Goal: Information Seeking & Learning: Understand process/instructions

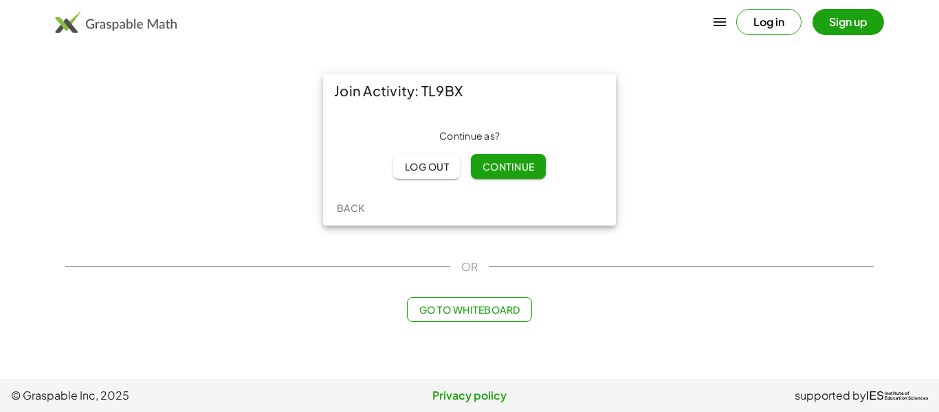
click at [704, 204] on div "Join Activity: TL9BX Continue as ? Log out Continue Back" at bounding box center [469, 150] width 825 height 168
click at [523, 171] on span "Continue" at bounding box center [508, 166] width 52 height 12
click at [506, 170] on span "Continue" at bounding box center [508, 166] width 52 height 12
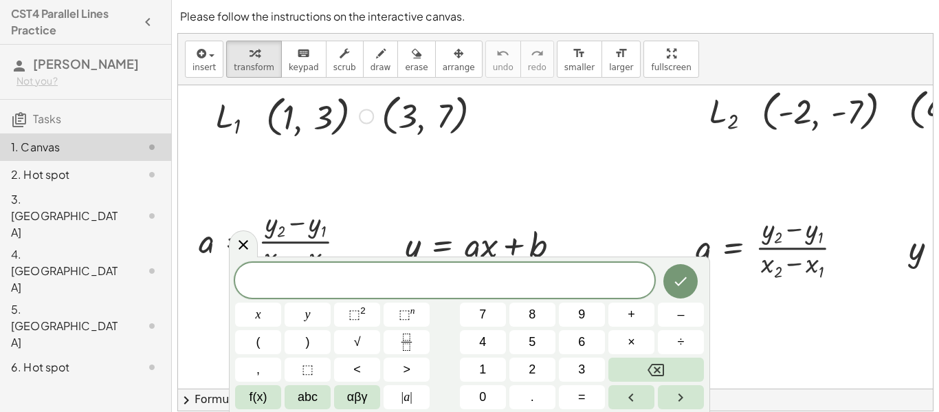
scroll to position [168, 0]
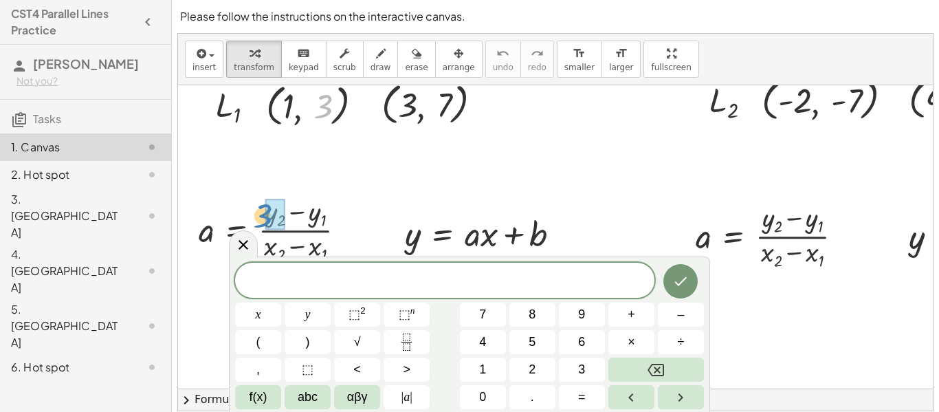
drag, startPoint x: 323, startPoint y: 111, endPoint x: 263, endPoint y: 221, distance: 125.5
drag, startPoint x: 441, startPoint y: 107, endPoint x: 311, endPoint y: 217, distance: 169.8
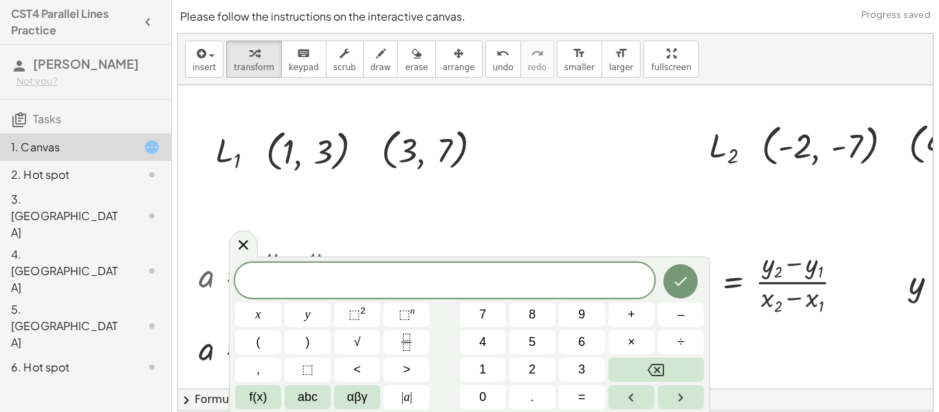
scroll to position [118, 1]
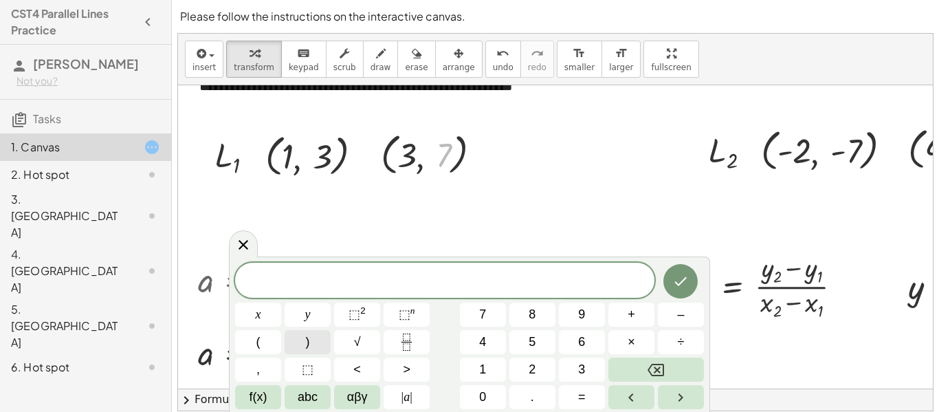
drag, startPoint x: 439, startPoint y: 153, endPoint x: 299, endPoint y: 331, distance: 227.2
click at [299, 331] on body "**********" at bounding box center [469, 270] width 939 height 540
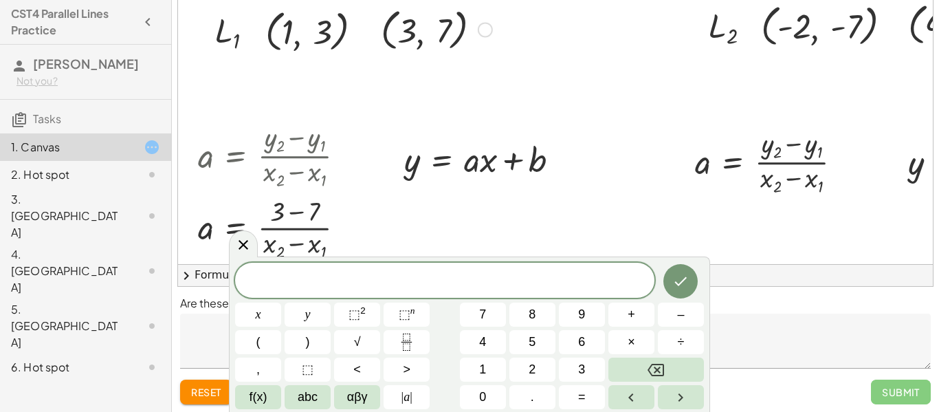
scroll to position [124, 0]
click at [242, 241] on icon at bounding box center [243, 245] width 17 height 17
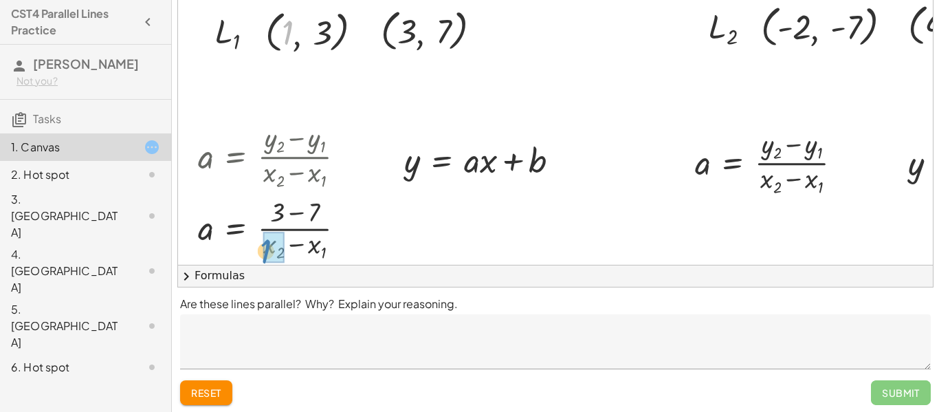
drag, startPoint x: 286, startPoint y: 24, endPoint x: 263, endPoint y: 240, distance: 217.1
click at [324, 35] on div at bounding box center [319, 30] width 121 height 51
drag, startPoint x: 402, startPoint y: 40, endPoint x: 294, endPoint y: 262, distance: 247.2
click at [294, 262] on div "**********" at bounding box center [579, 310] width 805 height 933
click at [285, 235] on div at bounding box center [277, 229] width 172 height 68
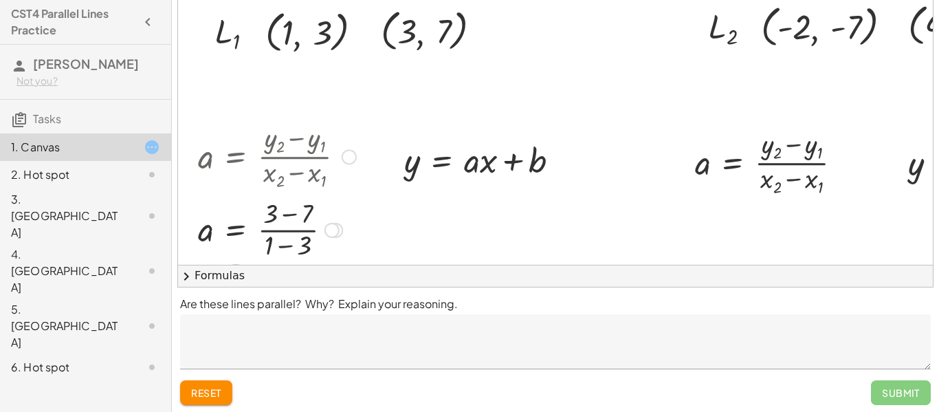
click at [331, 230] on div at bounding box center [332, 230] width 15 height 15
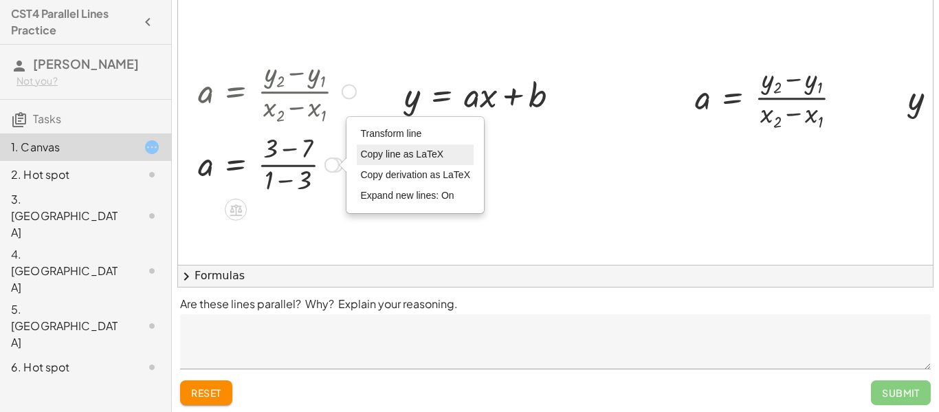
scroll to position [185, 1]
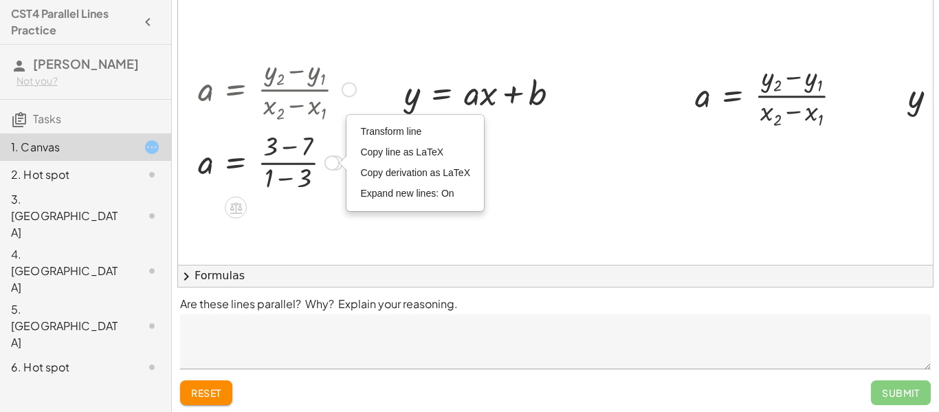
click at [286, 162] on div at bounding box center [277, 161] width 172 height 68
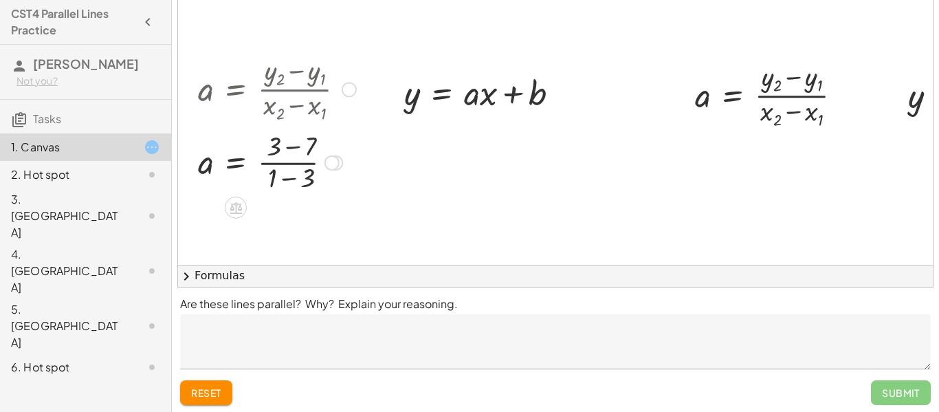
click at [286, 162] on div at bounding box center [277, 161] width 172 height 68
click at [236, 157] on div at bounding box center [277, 161] width 172 height 68
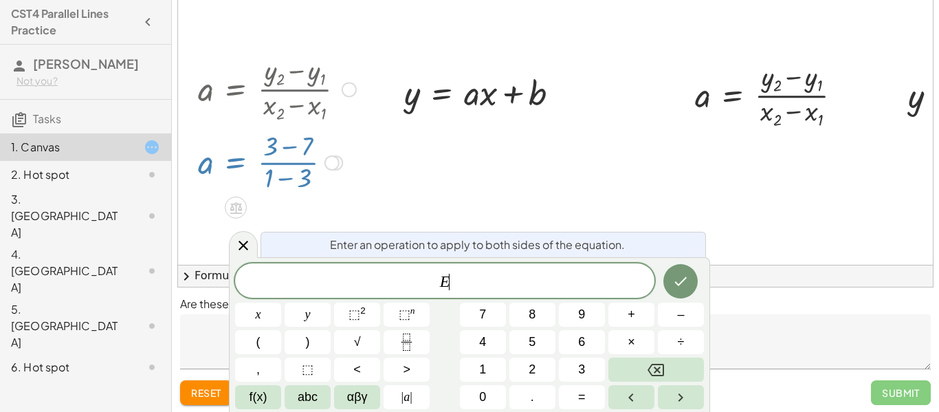
scroll to position [1, 0]
click at [431, 167] on div at bounding box center [579, 243] width 805 height 933
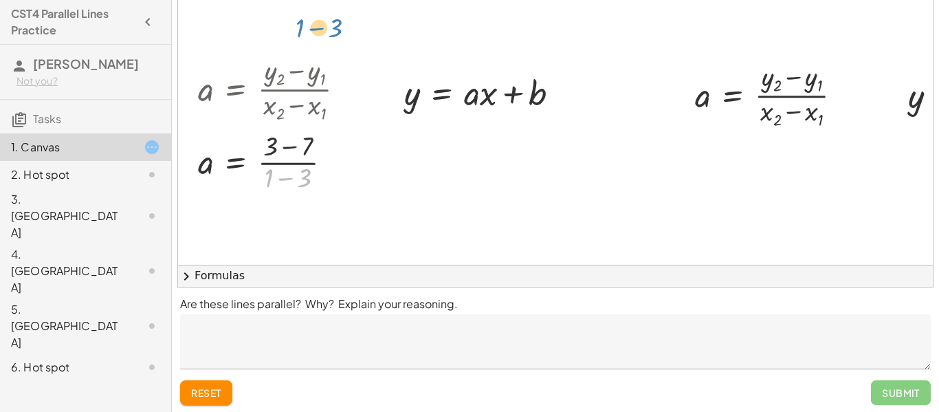
drag, startPoint x: 267, startPoint y: 175, endPoint x: 294, endPoint y: 72, distance: 105.7
click at [236, 89] on div "a = · ( + y 2 − y 1 ) · ( + x 2 − x 1 ) a = · ( + 3 − y 1 ) · ( + x 2 − x 1 ) a…" at bounding box center [236, 89] width 0 height 0
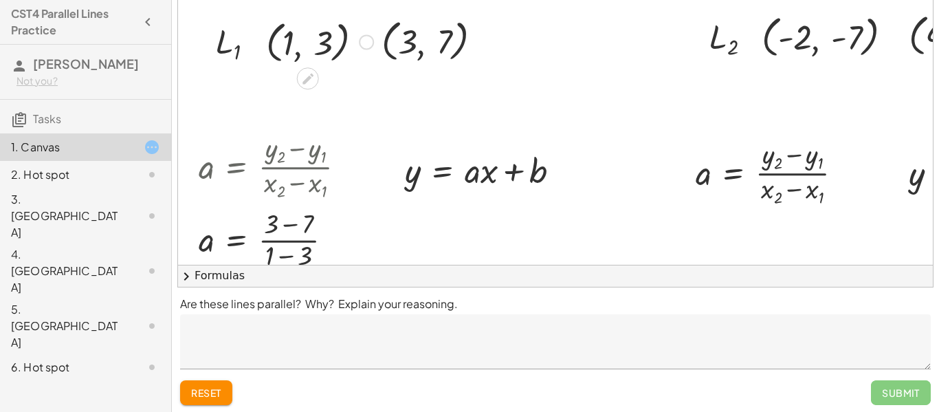
scroll to position [114, 0]
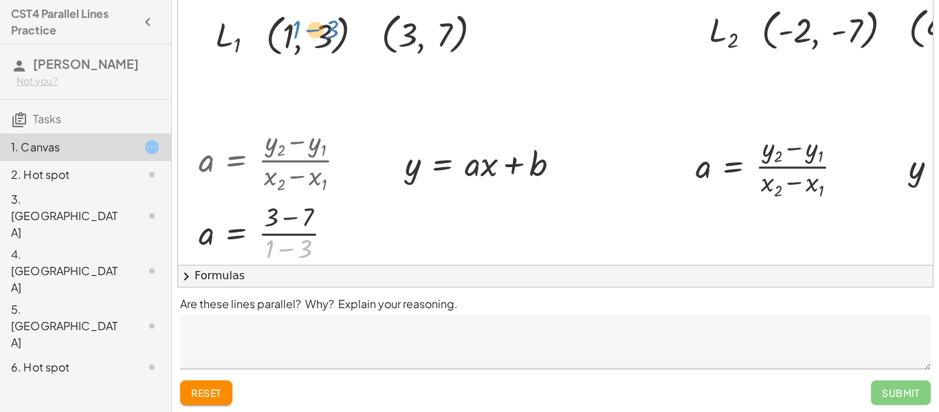
drag, startPoint x: 267, startPoint y: 248, endPoint x: 296, endPoint y: 34, distance: 216.4
click at [296, 34] on div "**********" at bounding box center [580, 313] width 805 height 933
drag, startPoint x: 269, startPoint y: 245, endPoint x: 284, endPoint y: 24, distance: 221.9
click at [284, 24] on div "**********" at bounding box center [580, 313] width 805 height 933
click at [338, 227] on div at bounding box center [336, 233] width 15 height 15
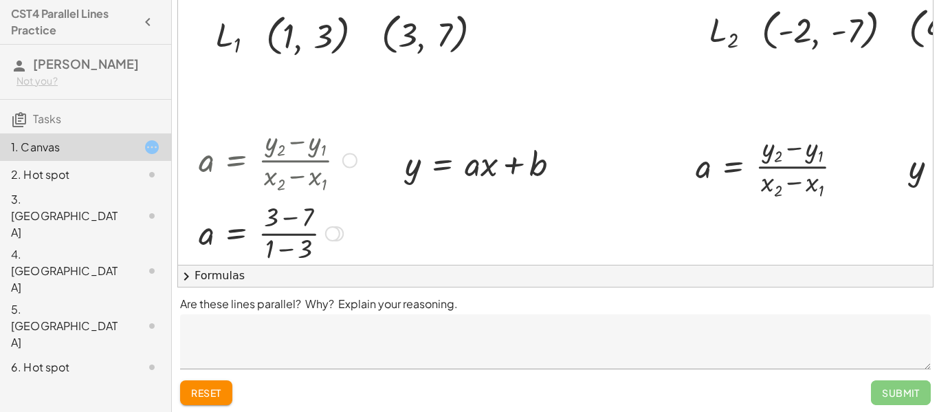
click at [290, 216] on div at bounding box center [278, 232] width 172 height 68
click at [289, 248] on div at bounding box center [278, 232] width 172 height 68
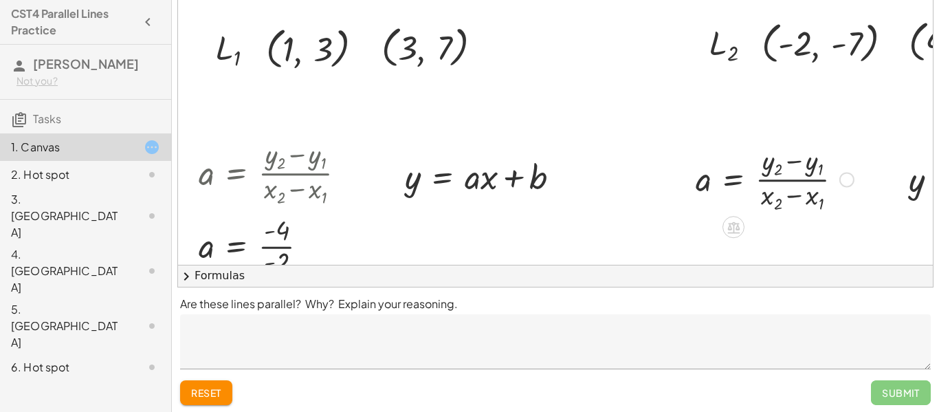
scroll to position [98, 0]
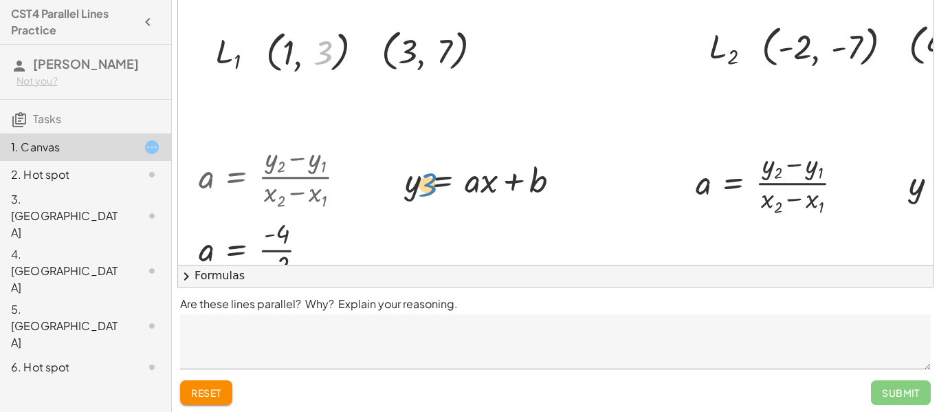
drag, startPoint x: 383, startPoint y: 151, endPoint x: 430, endPoint y: 185, distance: 57.6
drag, startPoint x: 323, startPoint y: 48, endPoint x: 393, endPoint y: 175, distance: 144.6
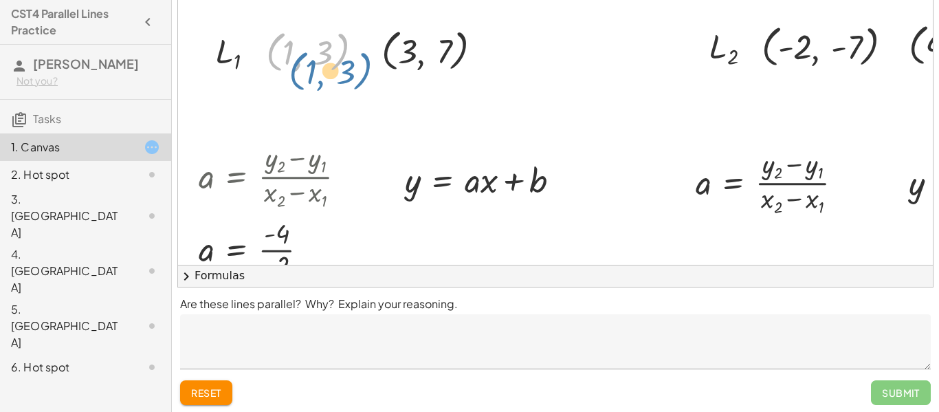
drag, startPoint x: 311, startPoint y: 56, endPoint x: 326, endPoint y: 67, distance: 18.7
click at [326, 67] on div at bounding box center [319, 50] width 121 height 51
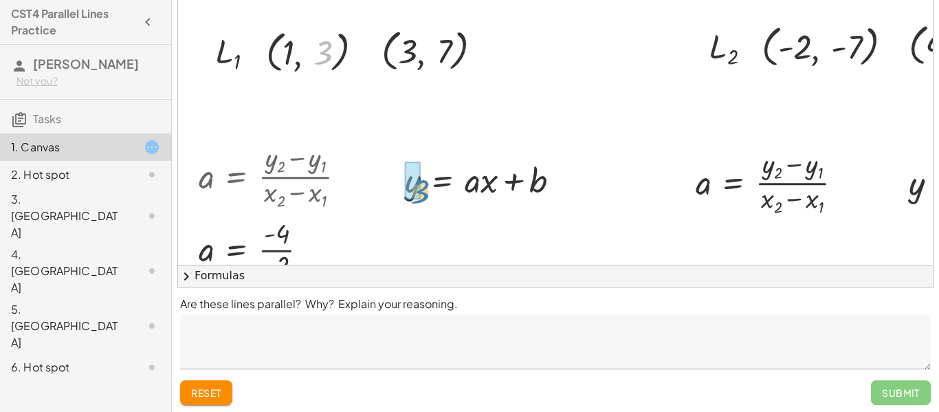
drag, startPoint x: 328, startPoint y: 54, endPoint x: 424, endPoint y: 190, distance: 166.9
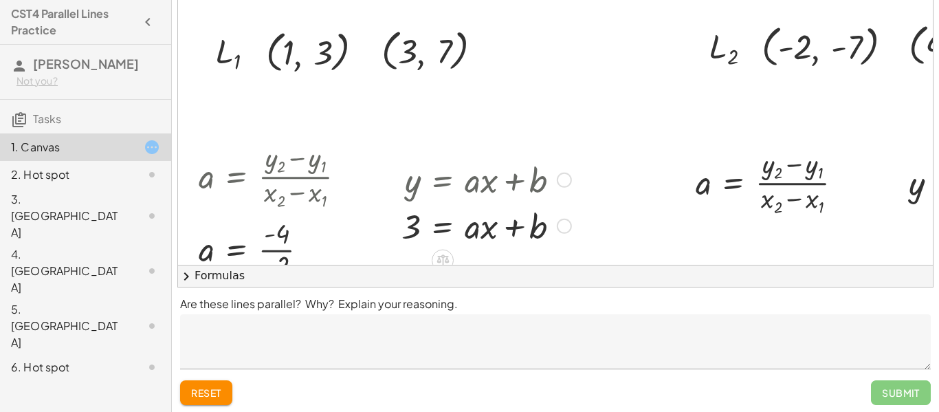
click at [417, 223] on div at bounding box center [487, 224] width 184 height 46
drag, startPoint x: 417, startPoint y: 223, endPoint x: 327, endPoint y: 51, distance: 194.1
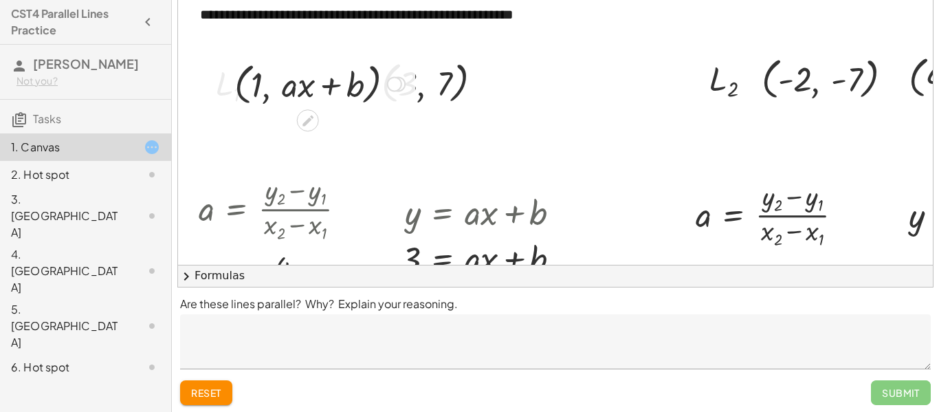
scroll to position [63, 0]
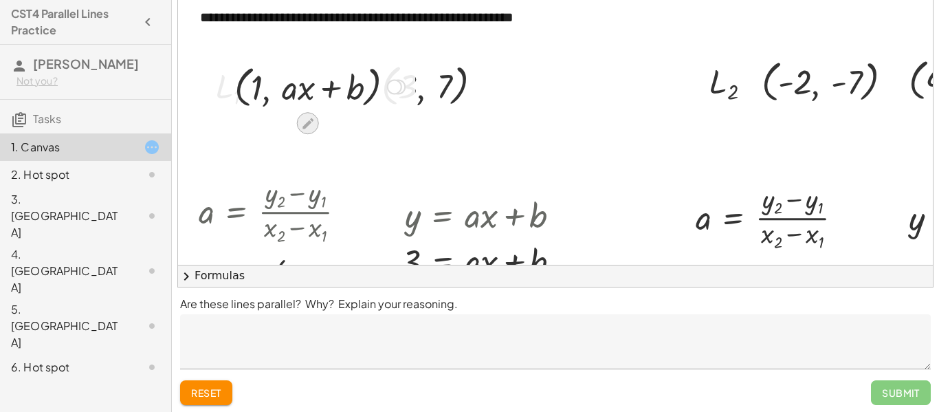
click at [306, 119] on icon at bounding box center [307, 123] width 14 height 14
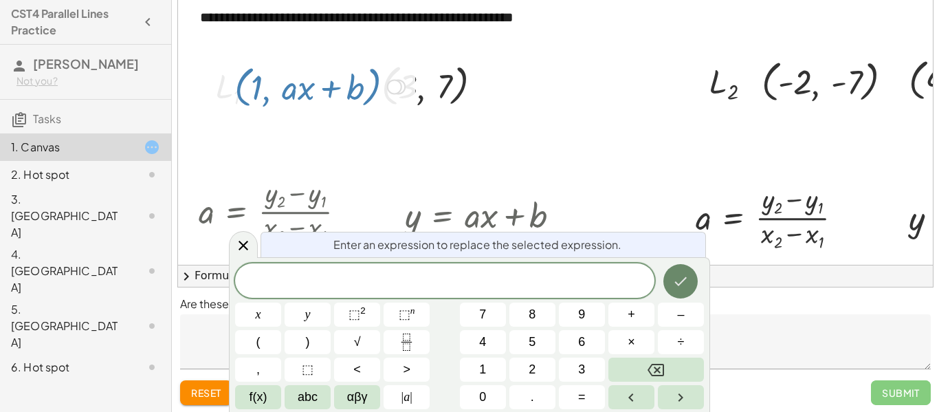
click at [679, 273] on icon "Done" at bounding box center [680, 281] width 17 height 17
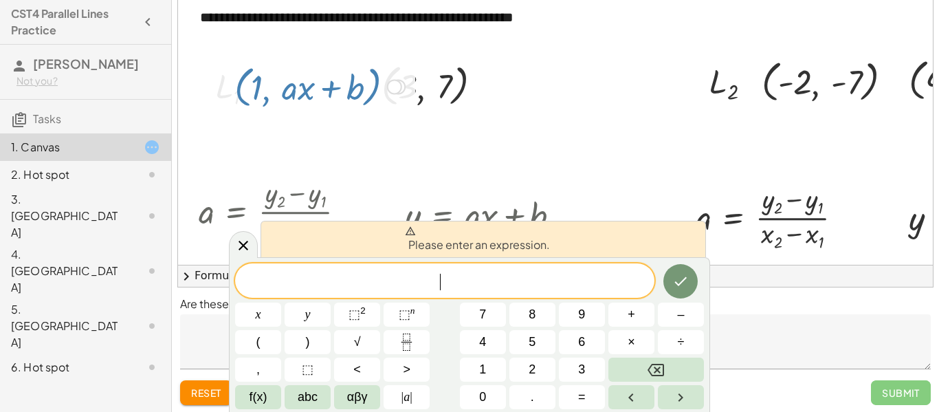
click at [462, 146] on div at bounding box center [580, 365] width 805 height 933
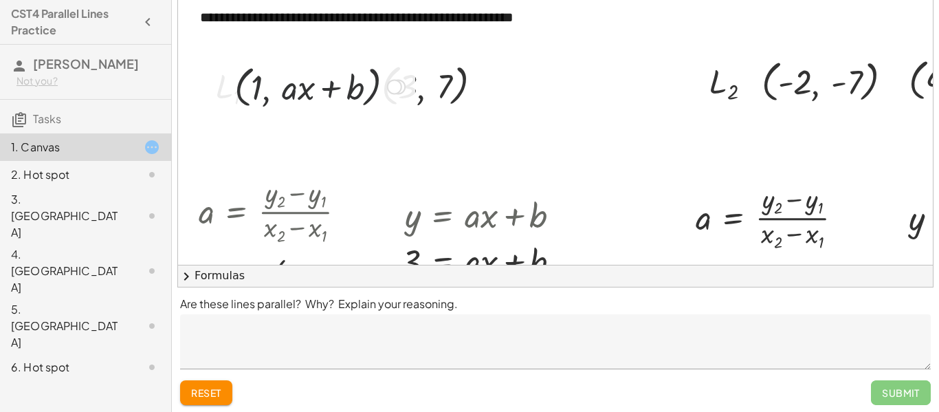
click at [388, 83] on div at bounding box center [394, 86] width 15 height 15
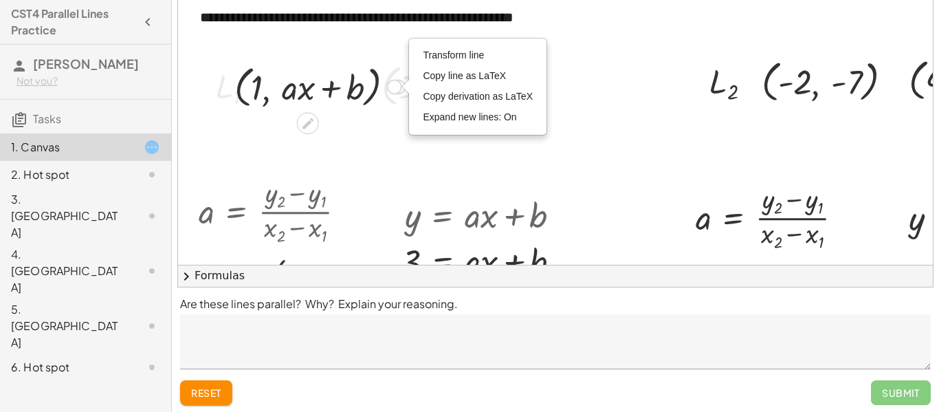
click at [267, 79] on div at bounding box center [320, 85] width 184 height 51
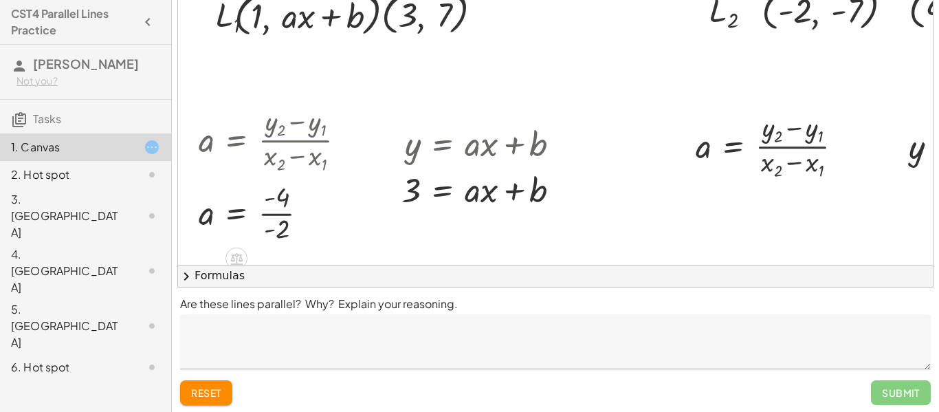
scroll to position [140, 0]
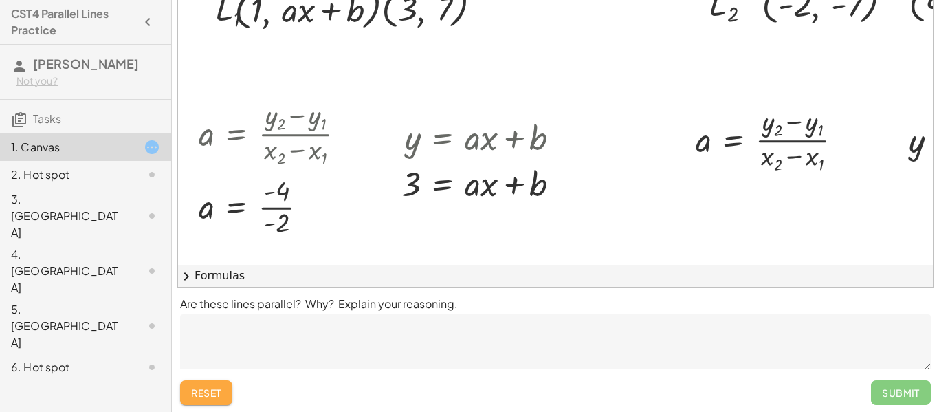
click at [199, 380] on button "reset" at bounding box center [206, 392] width 52 height 25
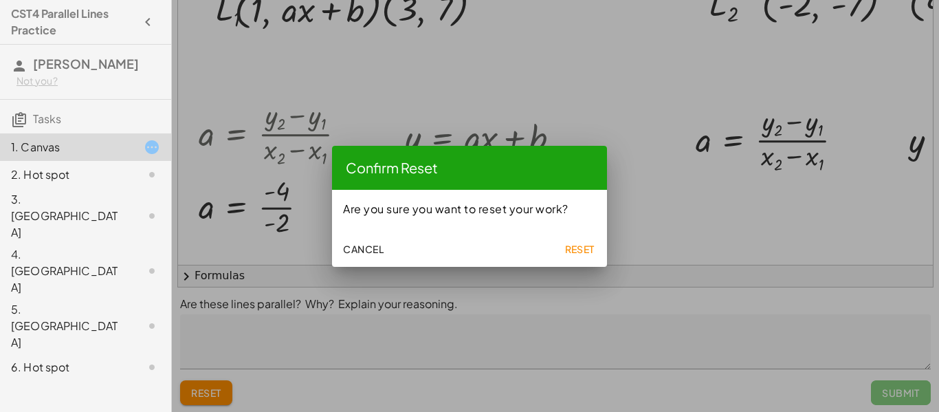
scroll to position [0, 0]
click at [586, 252] on span "Reset" at bounding box center [579, 249] width 30 height 12
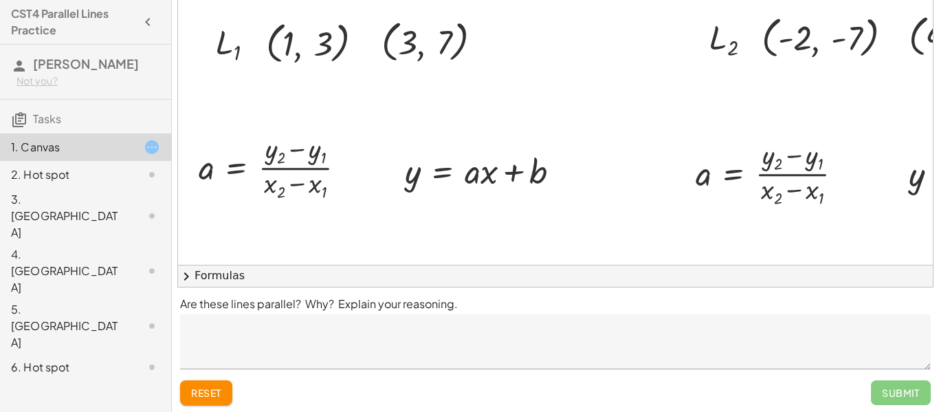
scroll to position [109, 0]
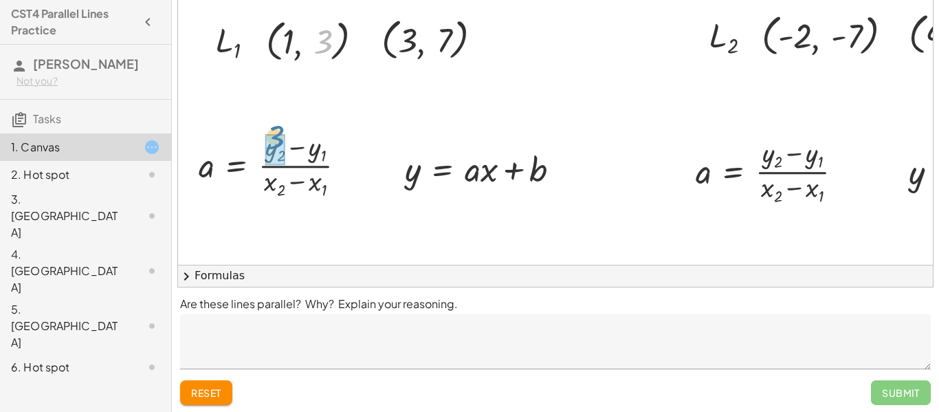
drag, startPoint x: 324, startPoint y: 46, endPoint x: 276, endPoint y: 142, distance: 107.0
drag, startPoint x: 404, startPoint y: 45, endPoint x: 303, endPoint y: 148, distance: 143.9
drag, startPoint x: 287, startPoint y: 31, endPoint x: 272, endPoint y: 164, distance: 134.2
click at [272, 164] on div "**********" at bounding box center [633, 319] width 910 height 933
click at [409, 41] on div at bounding box center [437, 37] width 125 height 51
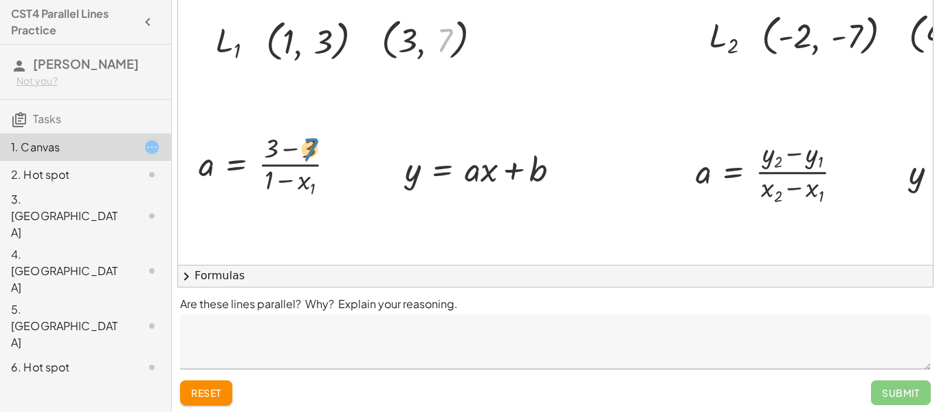
drag, startPoint x: 451, startPoint y: 31, endPoint x: 316, endPoint y: 140, distance: 173.5
click at [316, 140] on div "**********" at bounding box center [633, 319] width 910 height 933
drag, startPoint x: 311, startPoint y: 152, endPoint x: 393, endPoint y: 64, distance: 120.2
drag, startPoint x: 307, startPoint y: 145, endPoint x: 291, endPoint y: 143, distance: 16.6
click at [291, 143] on div at bounding box center [323, 164] width 263 height 71
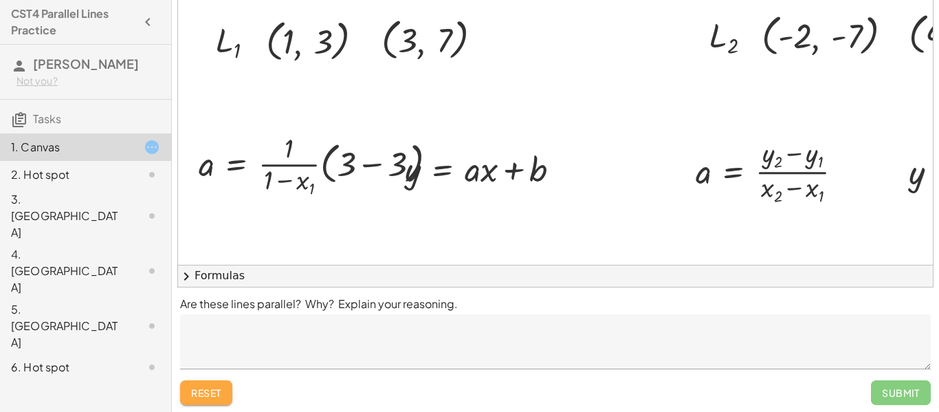
click at [213, 384] on button "reset" at bounding box center [206, 392] width 52 height 25
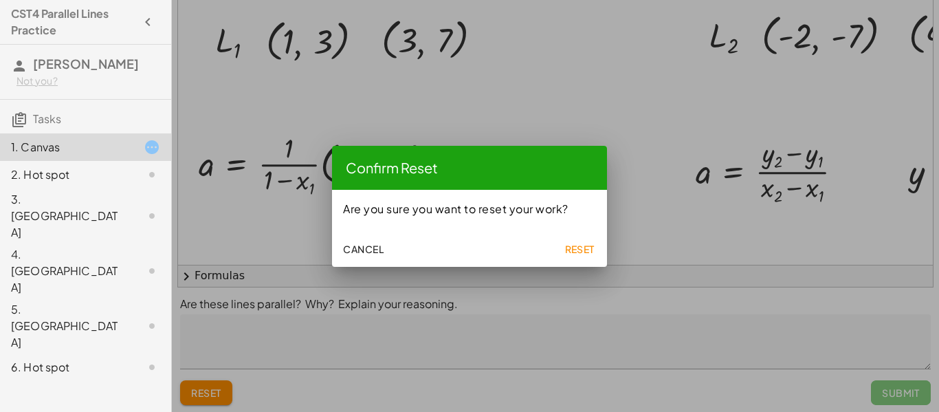
scroll to position [0, 0]
click at [571, 246] on span "Reset" at bounding box center [579, 249] width 30 height 12
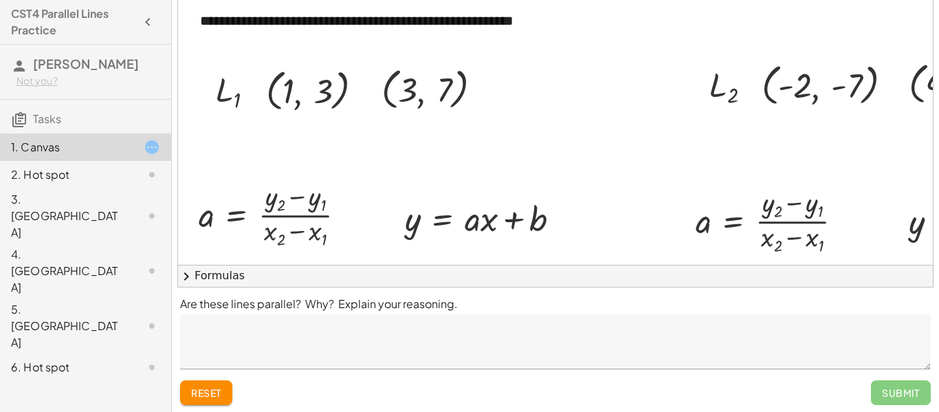
scroll to position [67, 0]
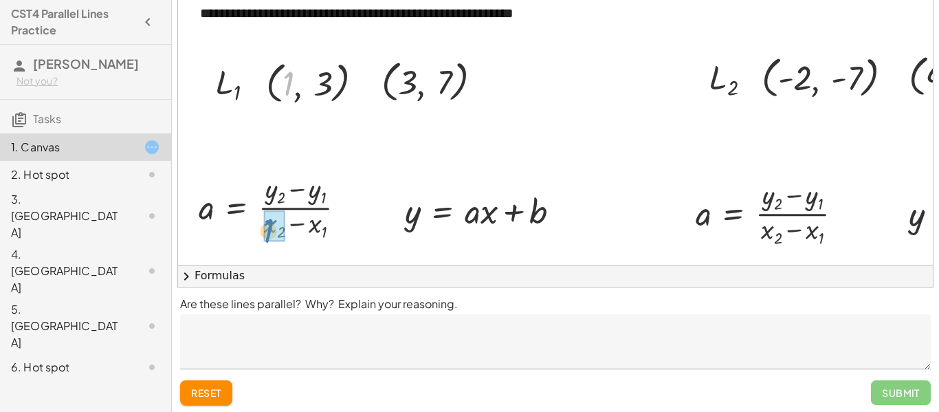
drag, startPoint x: 287, startPoint y: 80, endPoint x: 267, endPoint y: 227, distance: 148.5
drag, startPoint x: 411, startPoint y: 74, endPoint x: 305, endPoint y: 211, distance: 173.0
drag, startPoint x: 328, startPoint y: 79, endPoint x: 275, endPoint y: 188, distance: 120.8
drag, startPoint x: 441, startPoint y: 77, endPoint x: 300, endPoint y: 184, distance: 177.2
click at [287, 190] on div at bounding box center [271, 207] width 158 height 68
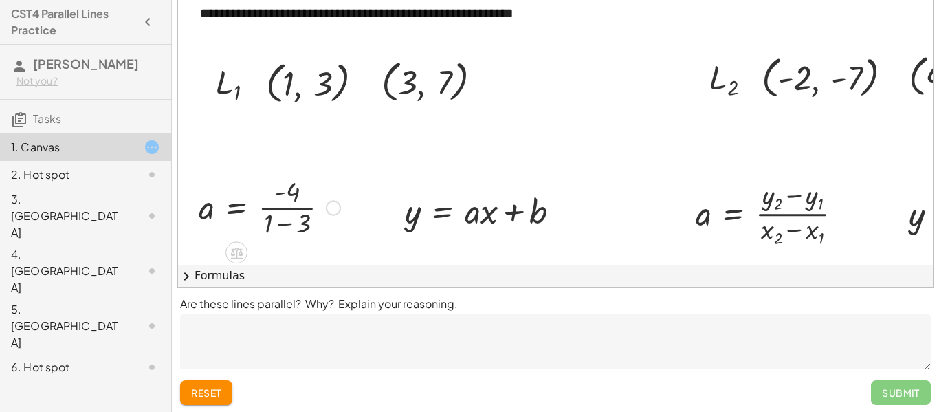
click at [289, 225] on div at bounding box center [269, 207] width 155 height 68
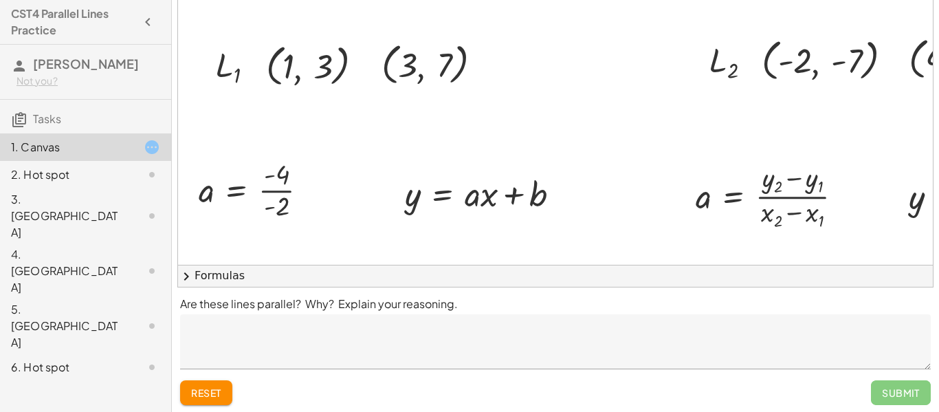
scroll to position [85, 0]
click at [473, 193] on div at bounding box center [488, 191] width 180 height 46
click at [439, 67] on div at bounding box center [437, 61] width 125 height 51
click at [278, 182] on div at bounding box center [259, 188] width 134 height 68
click at [292, 190] on div at bounding box center [290, 189] width 15 height 15
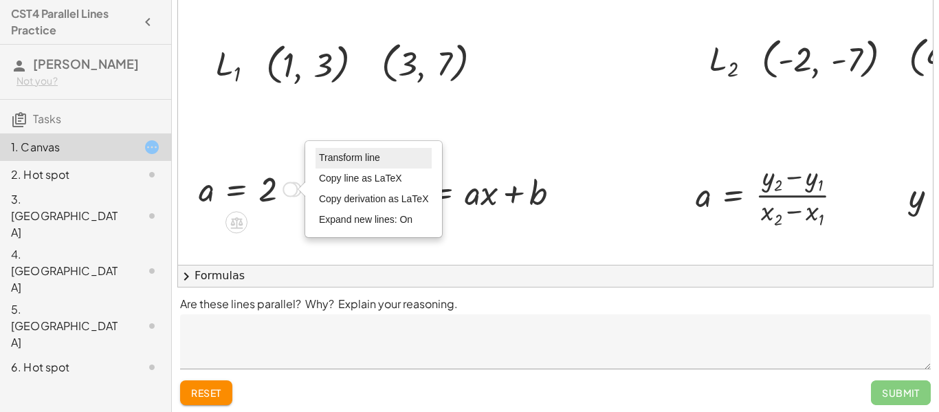
click at [337, 167] on li "Transform line" at bounding box center [374, 158] width 117 height 21
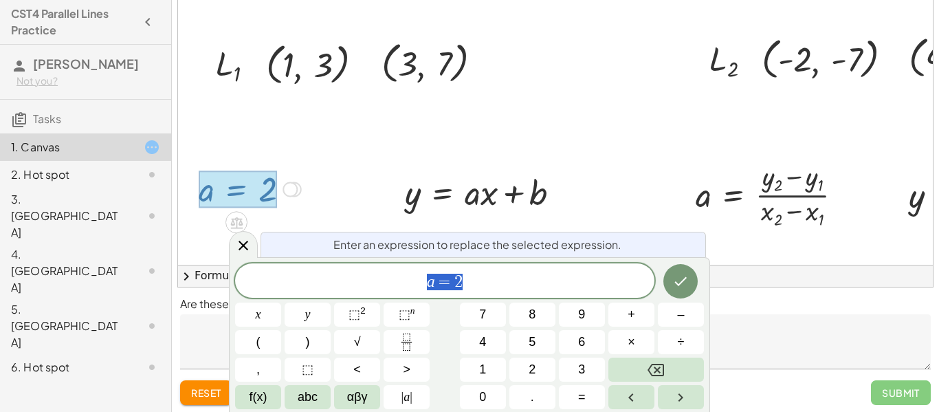
scroll to position [1, 0]
click at [337, 167] on div at bounding box center [633, 342] width 910 height 933
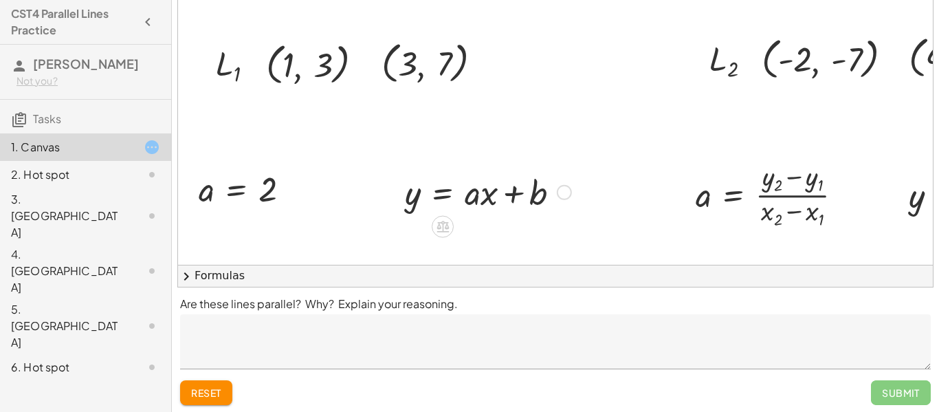
click at [409, 198] on div at bounding box center [488, 191] width 180 height 46
drag, startPoint x: 409, startPoint y: 198, endPoint x: 390, endPoint y: 196, distance: 19.4
click at [390, 196] on div "y y = + · a · x + b" at bounding box center [482, 190] width 197 height 53
drag, startPoint x: 327, startPoint y: 63, endPoint x: 573, endPoint y: 188, distance: 277.0
click at [531, 182] on div at bounding box center [488, 191] width 180 height 46
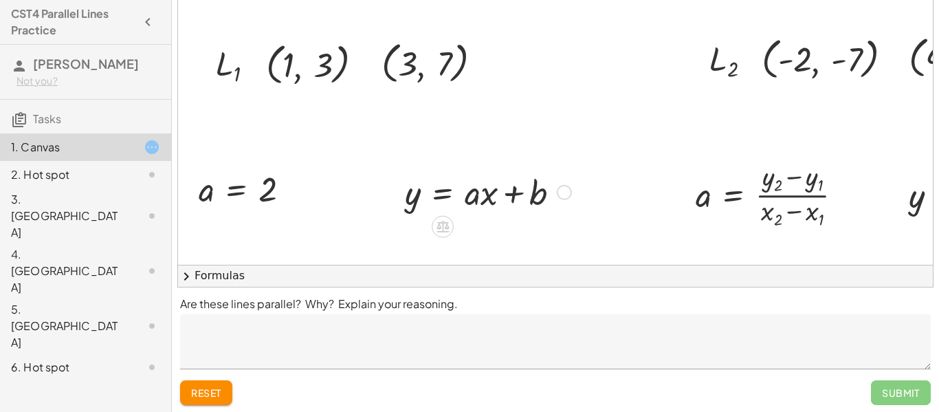
click at [515, 195] on div at bounding box center [488, 191] width 180 height 46
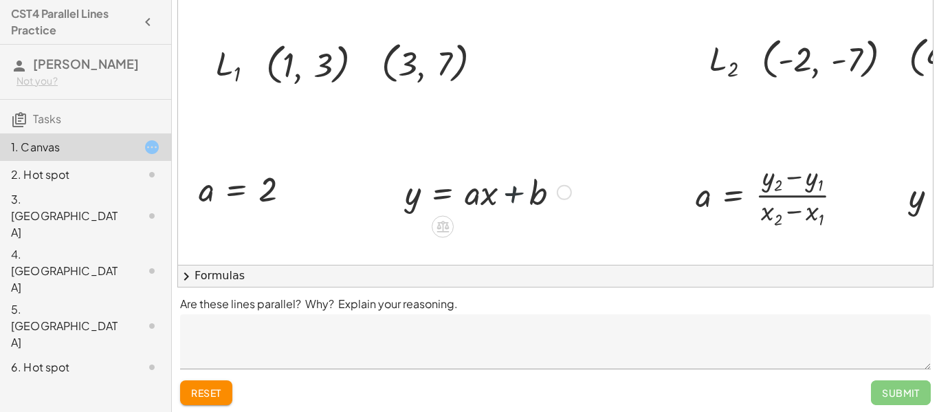
click at [515, 195] on div at bounding box center [488, 191] width 180 height 46
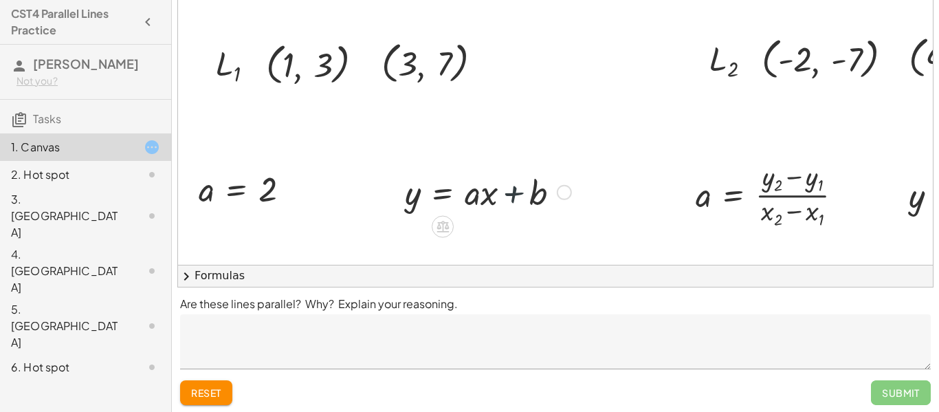
click at [515, 195] on div at bounding box center [488, 191] width 180 height 46
click at [489, 195] on div at bounding box center [488, 191] width 180 height 46
